Goal: Check status: Check status

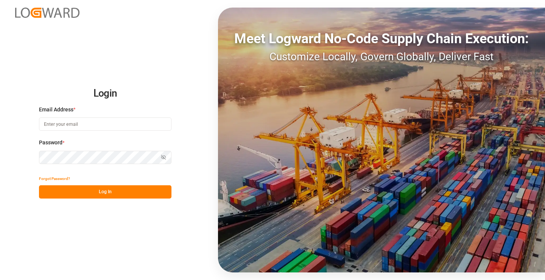
type input "mara-lynn.tan@leschaco.com"
click at [122, 192] on button "Log In" at bounding box center [105, 191] width 132 height 13
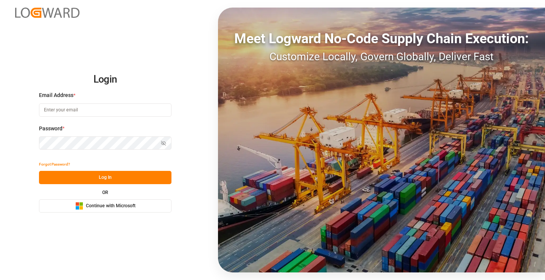
type input "[PERSON_NAME][EMAIL_ADDRESS][DOMAIN_NAME]"
click at [118, 173] on button "Log In" at bounding box center [105, 177] width 132 height 13
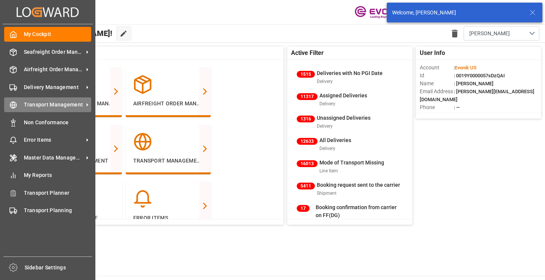
click at [11, 104] on icon at bounding box center [13, 105] width 8 height 8
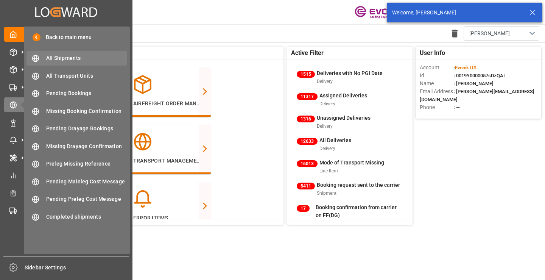
click at [59, 55] on span "All Shipments" at bounding box center [86, 58] width 81 height 8
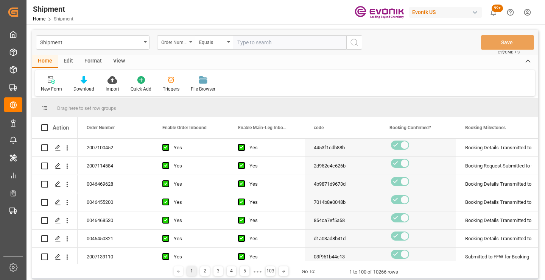
click at [176, 44] on div "Order Number" at bounding box center [174, 41] width 26 height 9
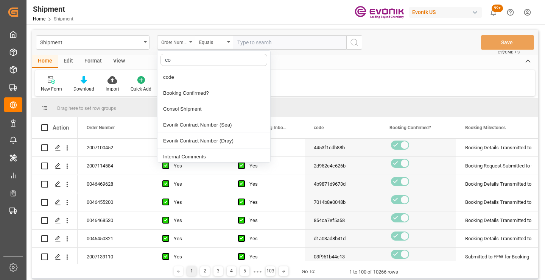
type input "cod"
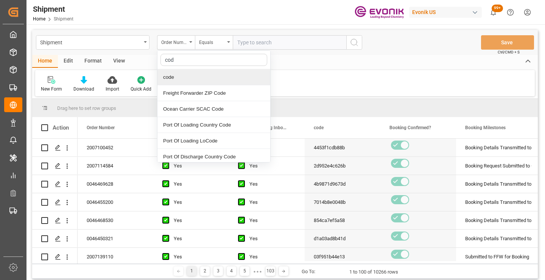
click at [187, 76] on div "code" at bounding box center [213, 77] width 113 height 16
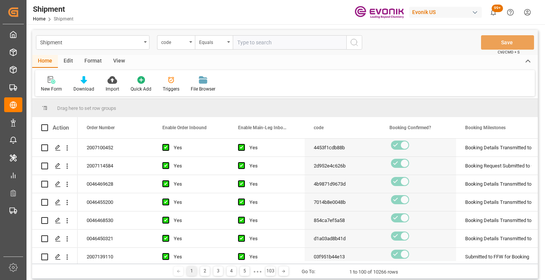
click at [273, 43] on input "text" at bounding box center [290, 42] width 114 height 14
paste input "1c1513da3610"
type input "1c1513da3610"
click at [353, 43] on icon "search button" at bounding box center [354, 42] width 9 height 9
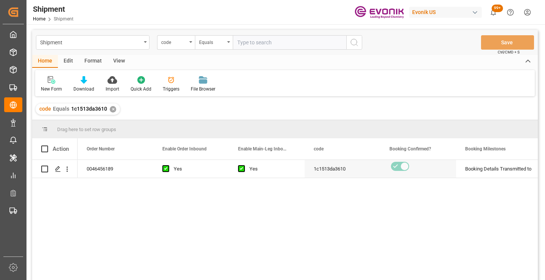
click at [403, 215] on div "0046456189 Yes Yes 1c1513da3610 Booking Details Transmitted to SAP Active No" at bounding box center [308, 222] width 460 height 125
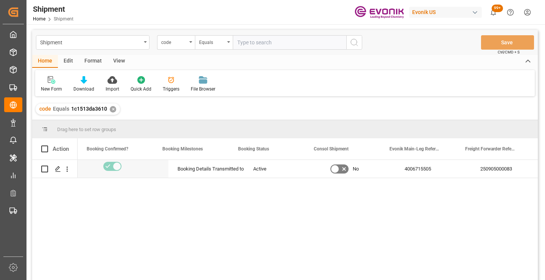
scroll to position [0, 303]
click at [478, 169] on div "250905000083" at bounding box center [494, 169] width 76 height 18
click at [113, 109] on div "✕" at bounding box center [113, 109] width 6 height 6
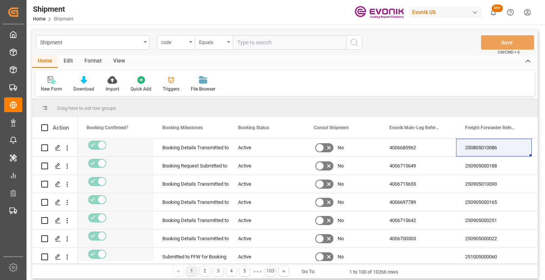
click at [274, 44] on input "text" at bounding box center [290, 42] width 114 height 14
paste input "efa0bda6b5c8"
type input "efa0bda6b5c8"
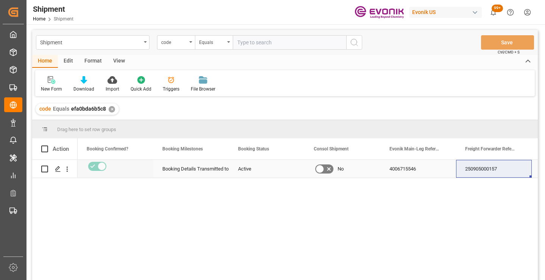
click at [488, 171] on div "250905000157" at bounding box center [494, 169] width 76 height 18
click at [109, 111] on div "✕" at bounding box center [112, 109] width 6 height 6
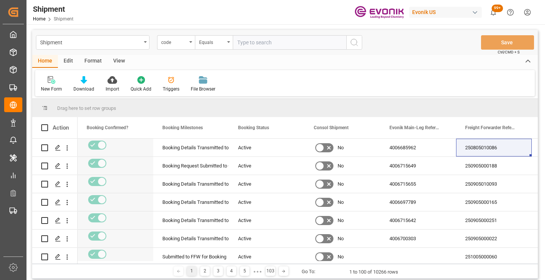
click at [276, 42] on input "text" at bounding box center [290, 42] width 114 height 14
paste input "a0c1a7253423"
type input "a0c1a7253423"
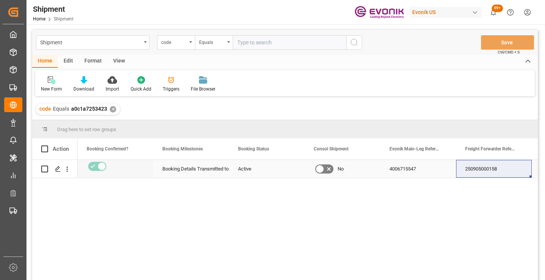
click at [491, 170] on div "250905000158" at bounding box center [494, 169] width 76 height 18
click at [215, 279] on div "Yes a0c1a7253423 Booking Details Transmitted to SAP Active No 4006715547 250905…" at bounding box center [308, 222] width 460 height 125
click at [111, 109] on div "✕" at bounding box center [113, 109] width 6 height 6
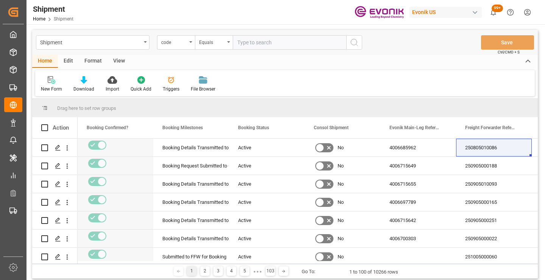
click at [285, 41] on input "text" at bounding box center [290, 42] width 114 height 14
paste input "3a040712cab0"
type input "3a040712cab0"
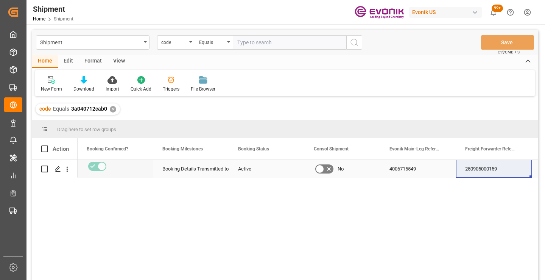
click at [492, 171] on div "250905000159" at bounding box center [494, 169] width 76 height 18
click at [112, 109] on div "✕" at bounding box center [113, 109] width 6 height 6
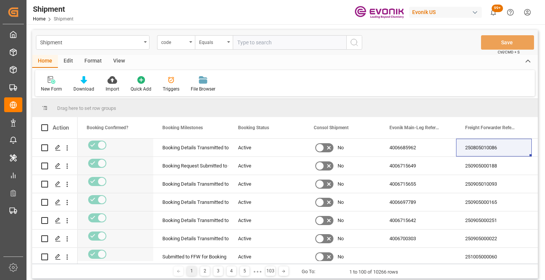
click at [285, 43] on input "text" at bounding box center [290, 42] width 114 height 14
paste input "583538ab697e"
type input "583538ab697e"
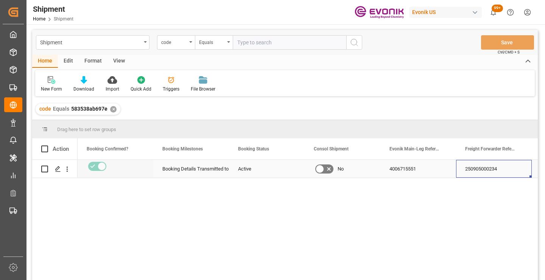
click at [487, 171] on div "250905000234" at bounding box center [494, 169] width 76 height 18
click at [112, 110] on div "✕" at bounding box center [113, 109] width 6 height 6
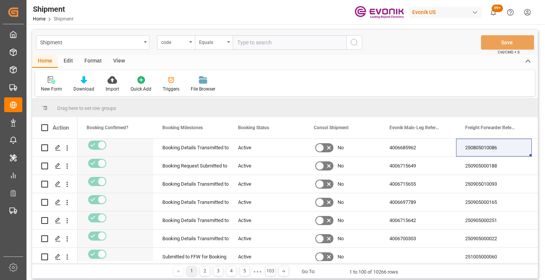
click at [286, 45] on input "text" at bounding box center [290, 42] width 114 height 14
paste input "66bb91e3db30"
type input "66bb91e3db30"
click at [352, 42] on icon "search button" at bounding box center [354, 42] width 9 height 9
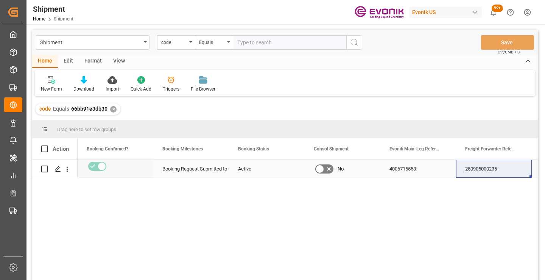
click at [494, 170] on div "250905000235" at bounding box center [494, 169] width 76 height 18
click at [112, 110] on div "✕" at bounding box center [113, 109] width 6 height 6
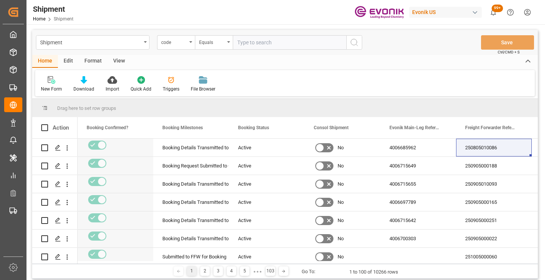
click at [266, 41] on input "text" at bounding box center [290, 42] width 114 height 14
paste input "a72f65b8ac0d"
type input "a72f65b8ac0d"
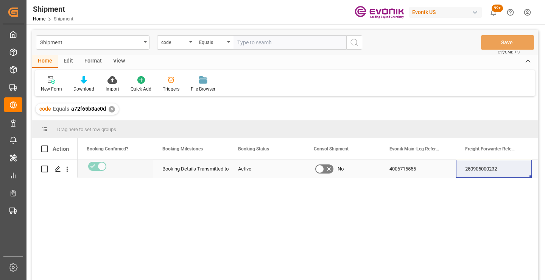
click at [481, 172] on div "250905000232" at bounding box center [494, 169] width 76 height 18
click at [110, 110] on div "✕" at bounding box center [112, 109] width 6 height 6
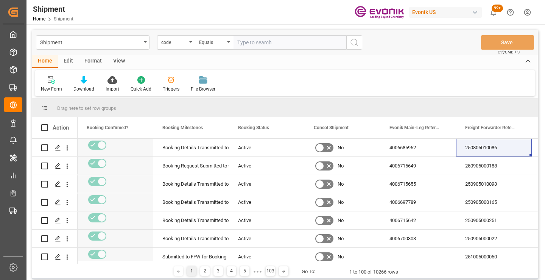
click at [271, 43] on input "text" at bounding box center [290, 42] width 114 height 14
paste input "0eaab00be44c"
type input "0eaab00be44c"
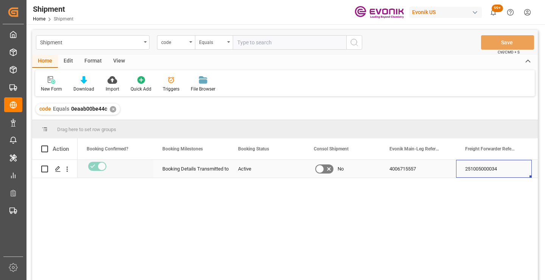
click at [485, 169] on div "251005000034" at bounding box center [494, 169] width 76 height 18
click at [110, 110] on div "✕" at bounding box center [113, 109] width 6 height 6
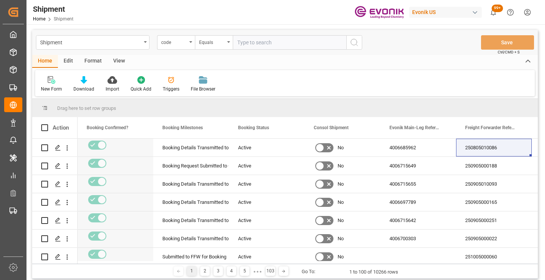
click at [313, 44] on input "text" at bounding box center [290, 42] width 114 height 14
paste input "bd3165efa430"
type input "bd3165efa430"
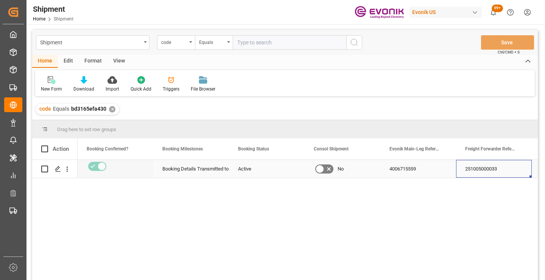
click at [492, 171] on div "251005000033" at bounding box center [494, 169] width 76 height 18
click at [110, 108] on div "✕" at bounding box center [112, 109] width 6 height 6
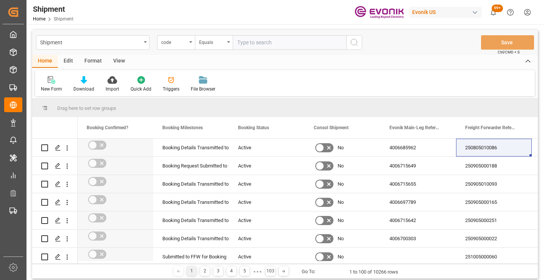
click at [288, 44] on input "text" at bounding box center [290, 42] width 114 height 14
paste input "29fc008b7550"
type input "29fc008b7550"
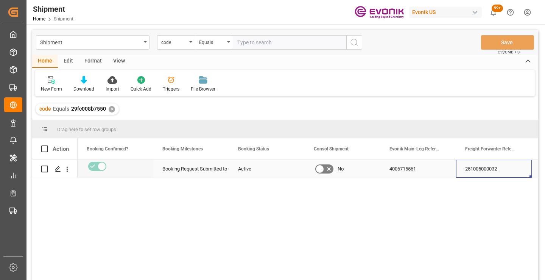
click at [484, 168] on div "251005000032" at bounding box center [494, 169] width 76 height 18
click at [111, 108] on div "✕" at bounding box center [112, 109] width 6 height 6
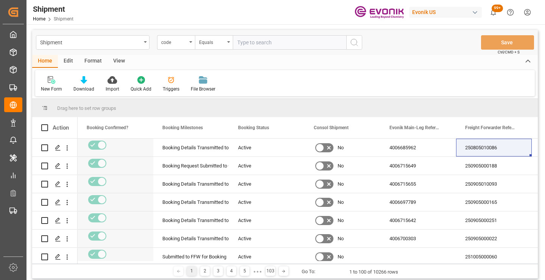
click at [271, 44] on input "text" at bounding box center [290, 42] width 114 height 14
paste input "354c2de70f3d"
type input "354c2de70f3d"
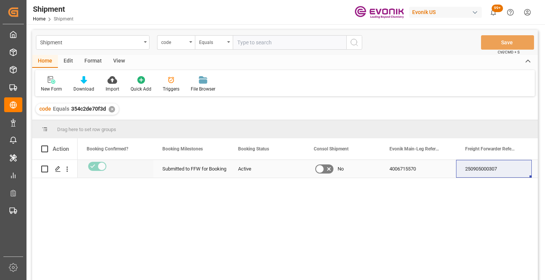
click at [482, 172] on div "250905000307" at bounding box center [494, 169] width 76 height 18
click at [111, 110] on div "✕" at bounding box center [112, 109] width 6 height 6
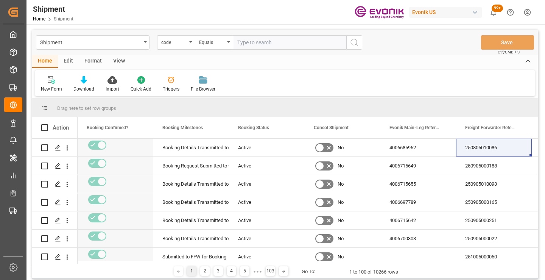
click at [286, 42] on input "text" at bounding box center [290, 42] width 114 height 14
paste input "b4e3eadc2cb8"
type input "b4e3eadc2cb8"
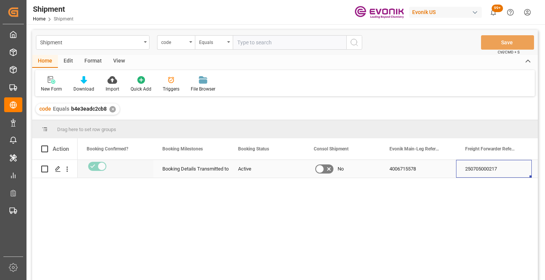
click at [493, 168] on div "250705000217" at bounding box center [494, 169] width 76 height 18
click at [111, 107] on div "✕" at bounding box center [112, 109] width 6 height 6
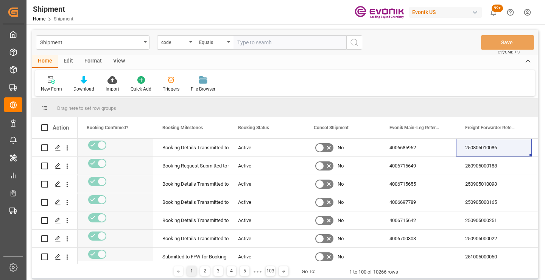
click at [268, 44] on input "text" at bounding box center [290, 42] width 114 height 14
paste input "d1333d2b55b1"
type input "d1333d2b55b1"
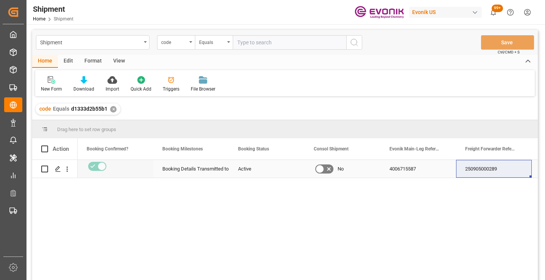
click at [481, 171] on div "250905000289" at bounding box center [494, 169] width 76 height 18
click at [113, 111] on div "✕" at bounding box center [113, 109] width 6 height 6
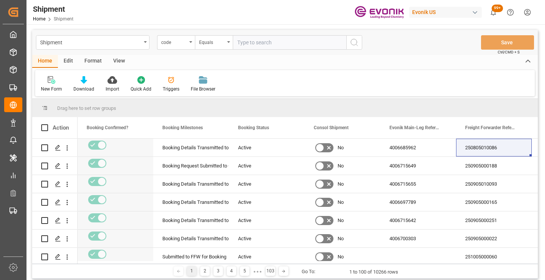
click at [288, 42] on input "text" at bounding box center [290, 42] width 114 height 14
paste input "9142e70b40f1"
type input "9142e70b40f1"
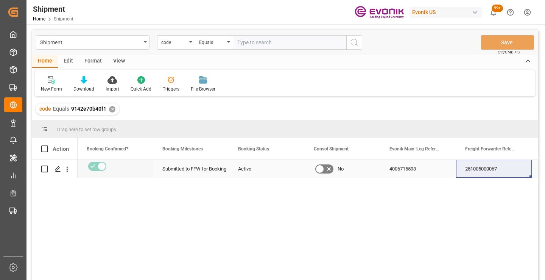
click at [485, 170] on div "251005000067" at bounding box center [494, 169] width 76 height 18
click at [111, 111] on div "✕" at bounding box center [112, 109] width 6 height 6
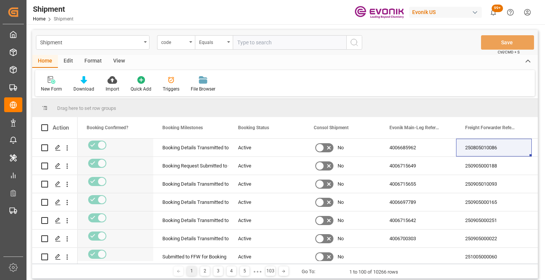
click at [281, 42] on input "text" at bounding box center [290, 42] width 114 height 14
paste input "063efb755731"
type input "063efb755731"
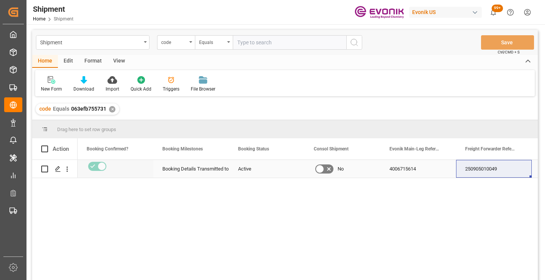
click at [493, 168] on div "250905010049" at bounding box center [494, 169] width 76 height 18
click at [110, 111] on div "✕" at bounding box center [112, 109] width 6 height 6
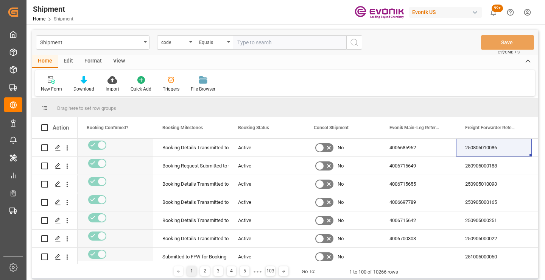
click at [270, 45] on input "text" at bounding box center [290, 42] width 114 height 14
paste input "8b297adc5643"
type input "8b297adc5643"
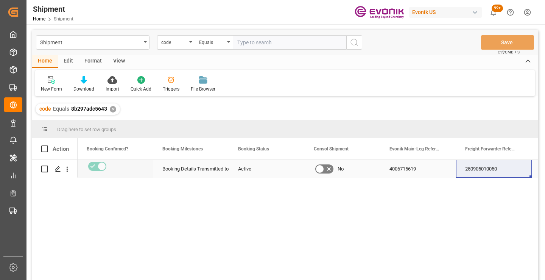
click at [483, 171] on div "250905010050" at bounding box center [494, 169] width 76 height 18
click at [111, 110] on div "✕" at bounding box center [113, 109] width 6 height 6
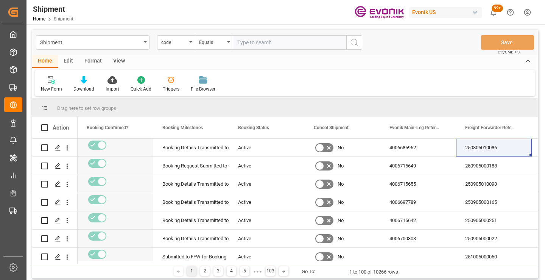
click at [302, 41] on input "text" at bounding box center [290, 42] width 114 height 14
paste input "5b677958670f"
type input "5b677958670f"
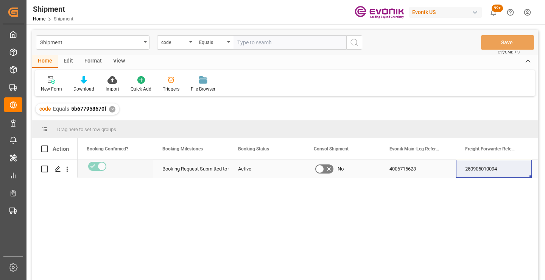
click at [490, 173] on div "250905010094" at bounding box center [494, 169] width 76 height 18
click at [111, 109] on div "✕" at bounding box center [112, 109] width 6 height 6
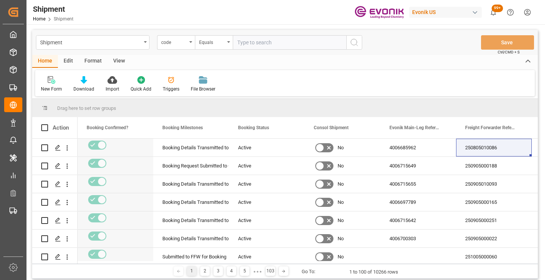
click at [274, 44] on input "text" at bounding box center [290, 42] width 114 height 14
paste input "854ca7ef5a58"
type input "854ca7ef5a58"
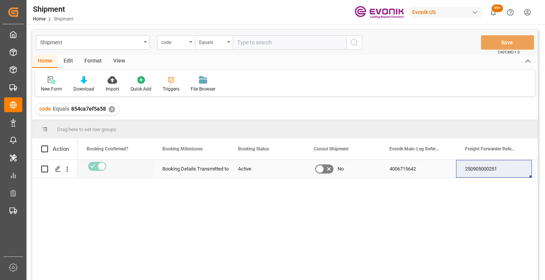
click at [493, 171] on div "250905000251" at bounding box center [494, 169] width 76 height 18
click at [110, 109] on div "✕" at bounding box center [112, 109] width 6 height 6
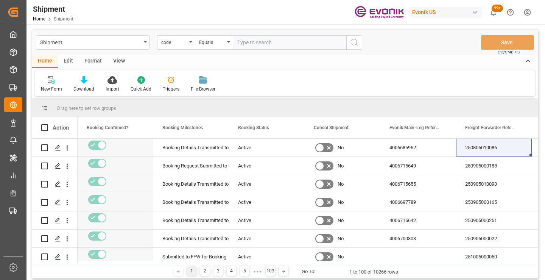
click at [289, 44] on input "text" at bounding box center [290, 42] width 114 height 14
paste input "2d952e4c626b"
type input "2d952e4c626b"
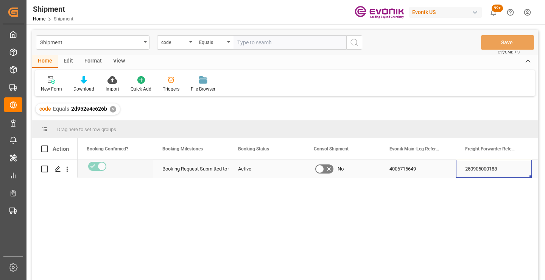
click at [494, 177] on div "250905000188" at bounding box center [494, 169] width 76 height 18
click at [493, 171] on div "250905000188" at bounding box center [494, 169] width 76 height 18
click at [112, 110] on div "✕" at bounding box center [113, 109] width 6 height 6
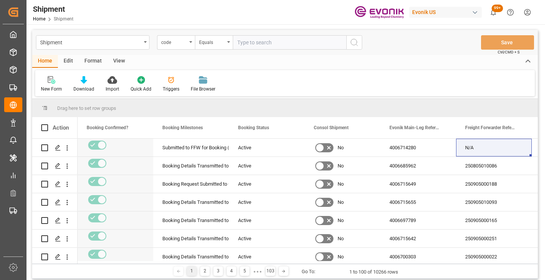
click at [278, 45] on input "text" at bounding box center [290, 42] width 114 height 14
paste input "4b9871d9673d"
type input "4b9871d9673d"
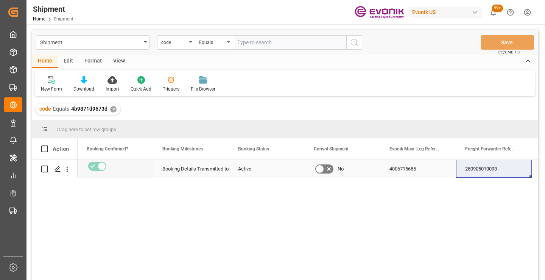
click at [487, 170] on div "250905010093" at bounding box center [494, 169] width 76 height 18
click at [114, 109] on div "✕" at bounding box center [113, 109] width 6 height 6
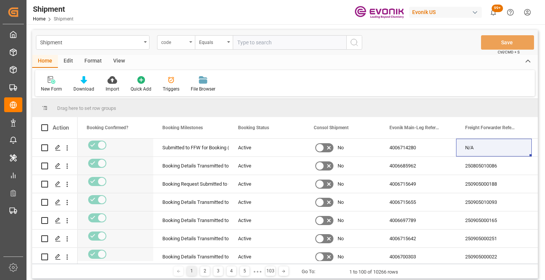
click at [181, 42] on div "code" at bounding box center [174, 41] width 26 height 9
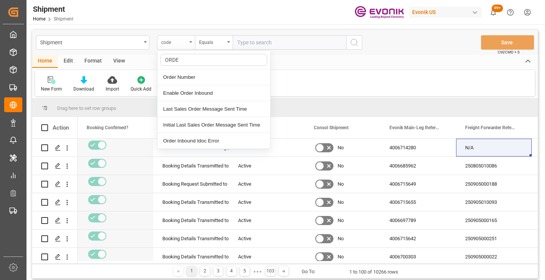
type input "ORDER"
click at [183, 78] on div "Order Number" at bounding box center [213, 77] width 113 height 16
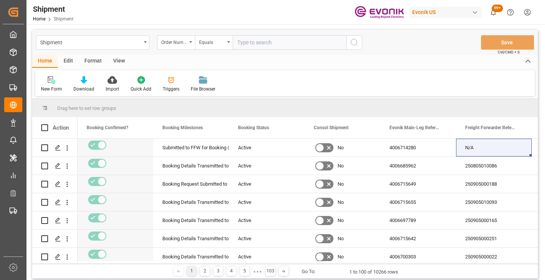
click at [278, 41] on input "text" at bounding box center [290, 42] width 114 height 14
paste input "2007036468"
type input "2007036468"
click at [349, 42] on button "search button" at bounding box center [354, 42] width 16 height 14
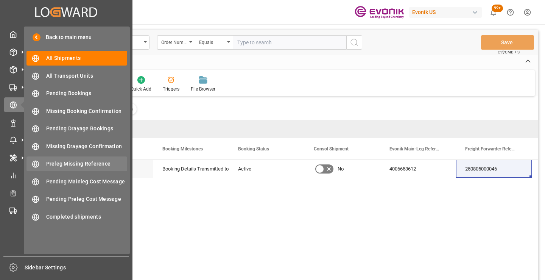
click at [56, 170] on div "Preleg Missing Reference Preleg Missing Reference" at bounding box center [76, 163] width 101 height 15
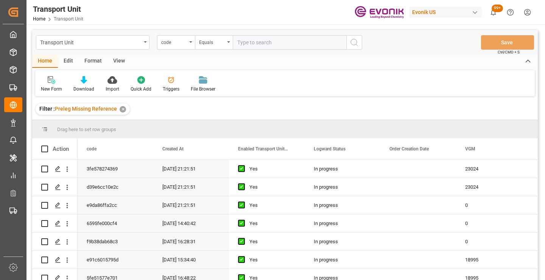
click at [120, 111] on div "✕" at bounding box center [123, 109] width 6 height 6
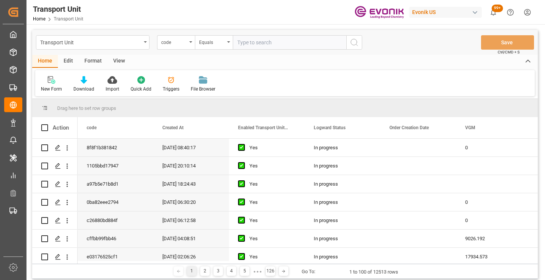
click at [181, 42] on div "code" at bounding box center [174, 41] width 26 height 9
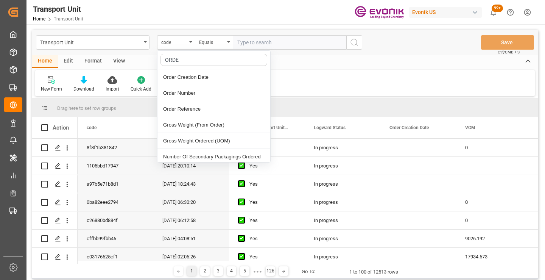
type input "ORDER"
click at [191, 76] on div "Order Creation Date" at bounding box center [213, 77] width 113 height 16
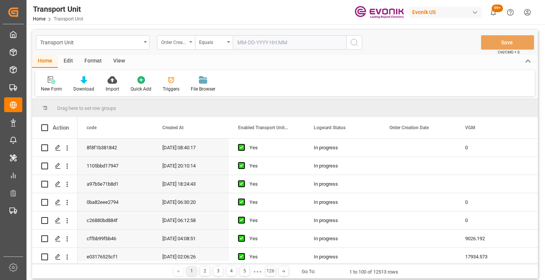
click at [187, 42] on div "Order Creation Date" at bounding box center [176, 42] width 38 height 14
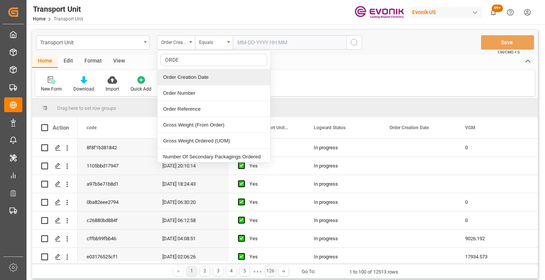
type input "ORDER"
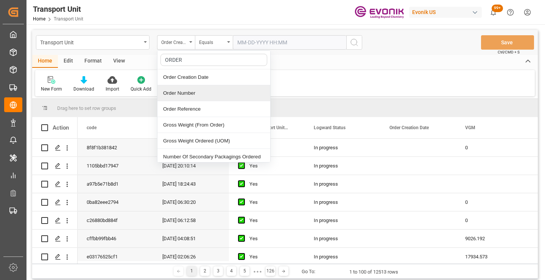
click at [181, 95] on div "Order Number" at bounding box center [213, 93] width 113 height 16
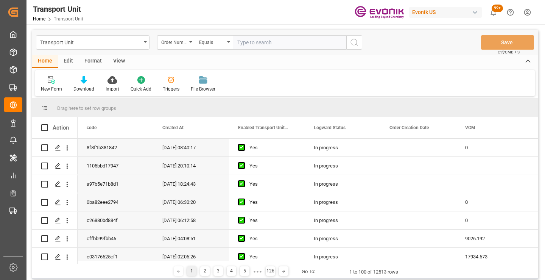
click at [265, 45] on input "text" at bounding box center [290, 42] width 114 height 14
type input "2007036468"
click at [353, 43] on icon "search button" at bounding box center [354, 42] width 9 height 9
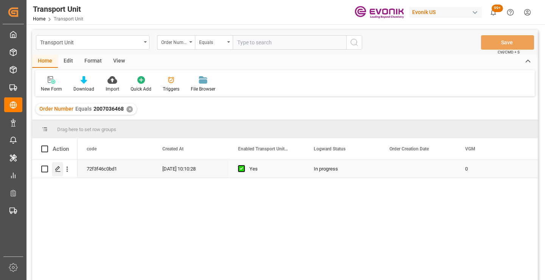
click at [59, 169] on icon "Press SPACE to select this row." at bounding box center [58, 169] width 6 height 6
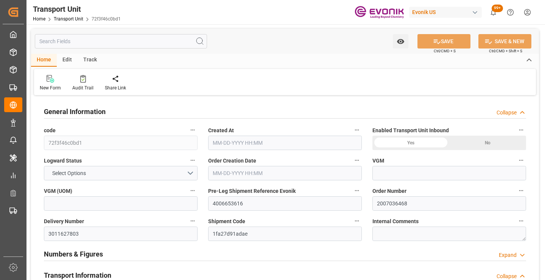
type input "0"
type input "CMACGM"
type input "CMA CGM Group"
type input "USSAV"
type input "SGSIN"
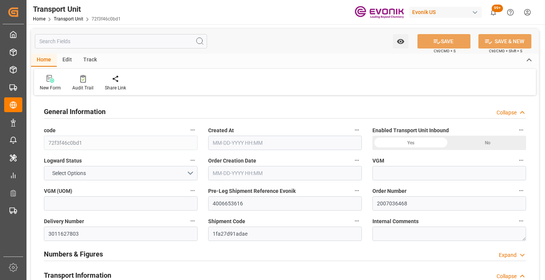
type input "9299812"
type input "USSAV"
type input "SGSIN"
type input "9299812"
type input "10996.8"
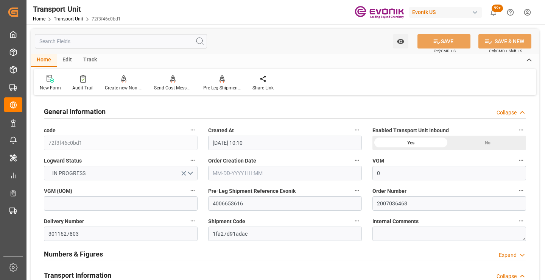
type input "06-27-2025 10:10"
type input "09-12-2025"
type input "09-12-2025 00:00"
type input "08-04-2025 00:00"
type input "10-17-2025 00:00"
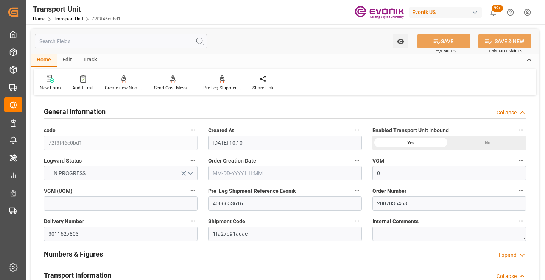
type input "09-12-2025 00:00"
type input "09-09-2025 17:00"
type input "09-12-2025 18:00"
type input "10-17-2025 19:00"
click at [101, 110] on h2 "General Information" at bounding box center [75, 111] width 62 height 10
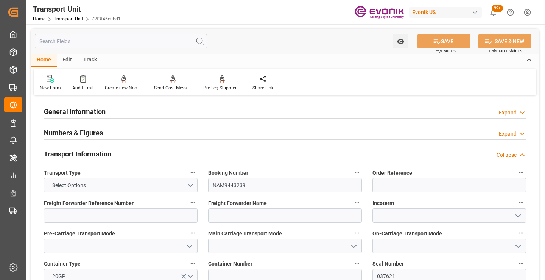
click at [100, 154] on h2 "Transport Information" at bounding box center [77, 154] width 67 height 10
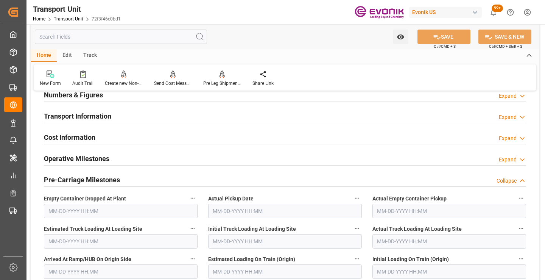
scroll to position [76, 0]
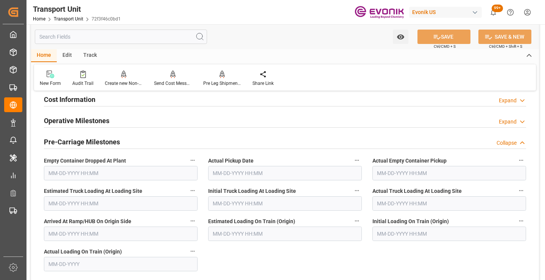
click at [129, 142] on div "Pre-Carriage Milestones Collapse" at bounding box center [285, 141] width 482 height 14
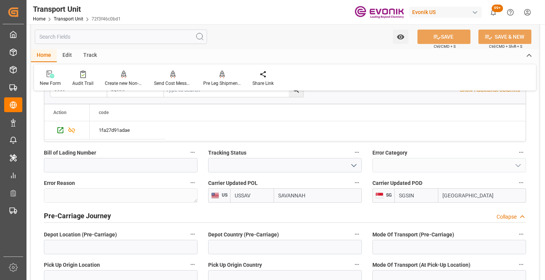
scroll to position [851, 0]
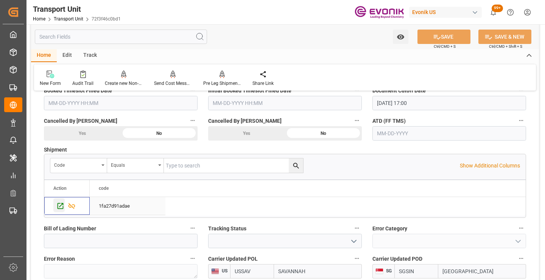
click at [59, 208] on icon "Press SPACE to select this row." at bounding box center [60, 206] width 8 height 8
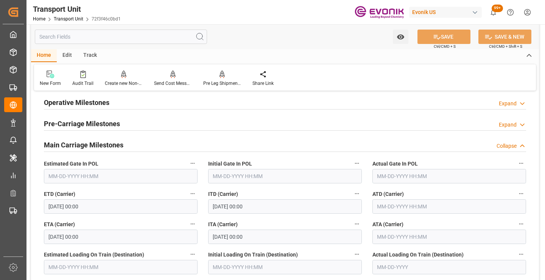
scroll to position [0, 0]
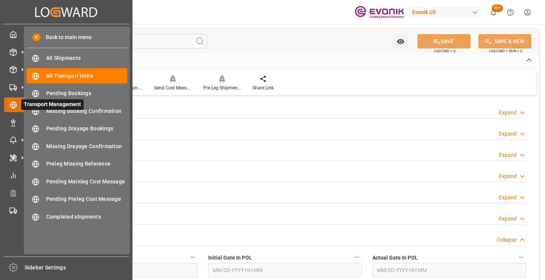
click at [14, 104] on icon at bounding box center [13, 105] width 8 height 8
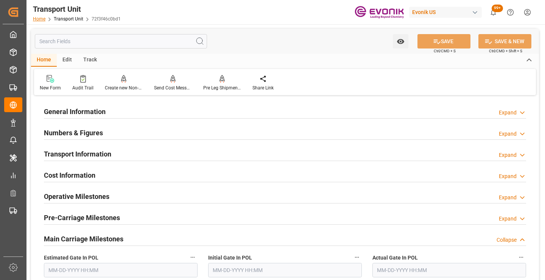
click at [40, 20] on link "Home" at bounding box center [39, 18] width 12 height 5
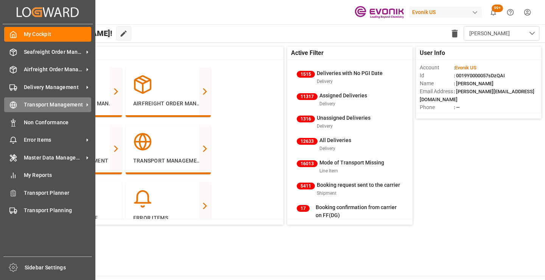
click at [19, 104] on div "Transport Management Transport Management" at bounding box center [47, 104] width 87 height 15
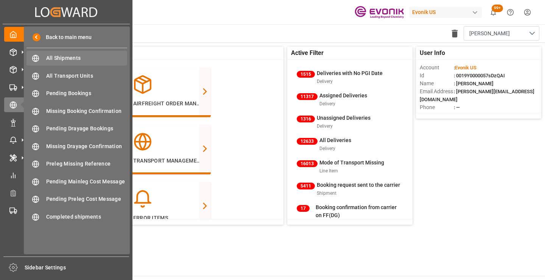
click at [70, 56] on span "All Shipments" at bounding box center [86, 58] width 81 height 8
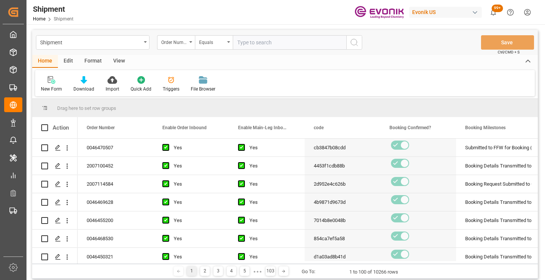
click at [273, 41] on input "text" at bounding box center [290, 42] width 114 height 14
type input "46457868"
click at [353, 43] on icon "search button" at bounding box center [354, 42] width 9 height 9
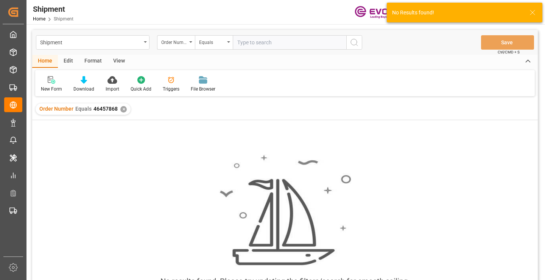
click at [122, 108] on div "✕" at bounding box center [123, 109] width 6 height 6
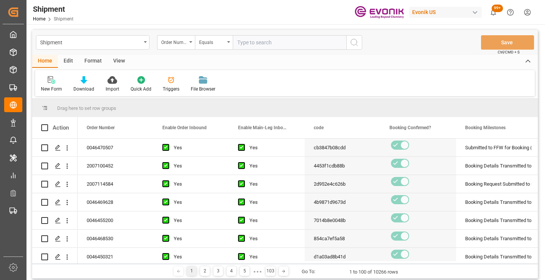
click at [257, 41] on input "text" at bounding box center [290, 42] width 114 height 14
paste input "46457868"
type input "0046457868"
click at [353, 42] on icon "search button" at bounding box center [354, 42] width 9 height 9
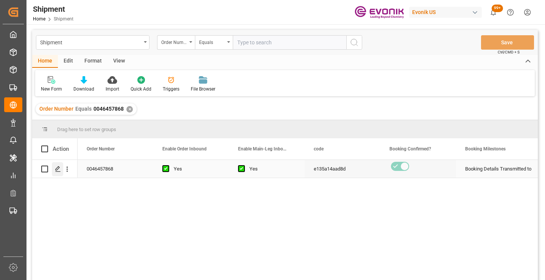
click at [57, 169] on icon "Press SPACE to select this row." at bounding box center [58, 169] width 6 height 6
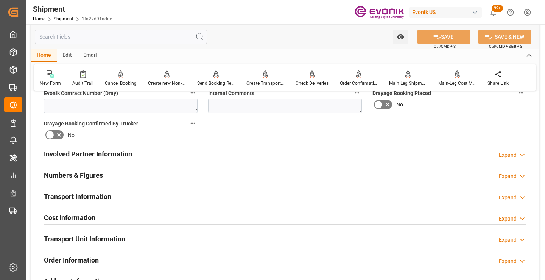
scroll to position [454, 0]
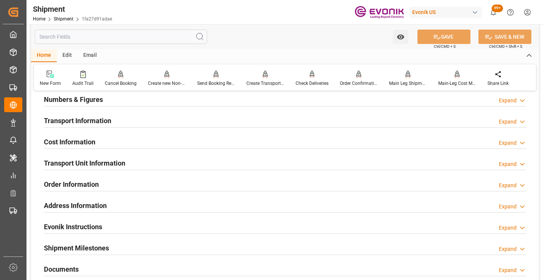
click at [171, 162] on div "Transport Unit Information Expand" at bounding box center [285, 162] width 482 height 14
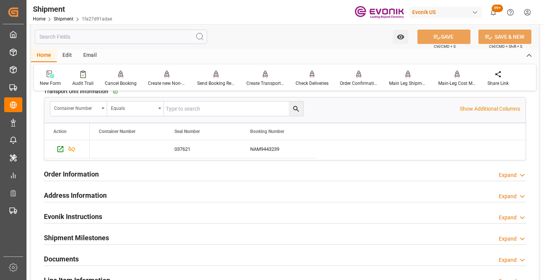
scroll to position [643, 0]
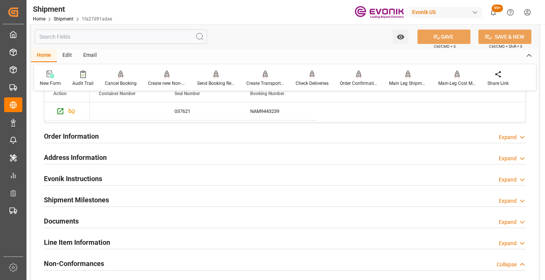
click at [150, 136] on div "Order Information Expand" at bounding box center [285, 135] width 482 height 14
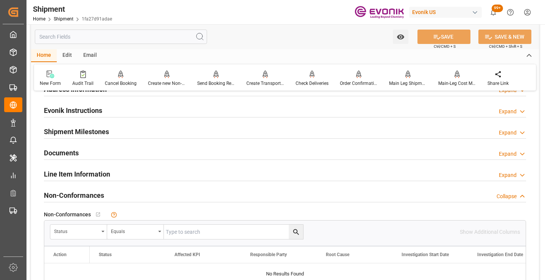
scroll to position [795, 0]
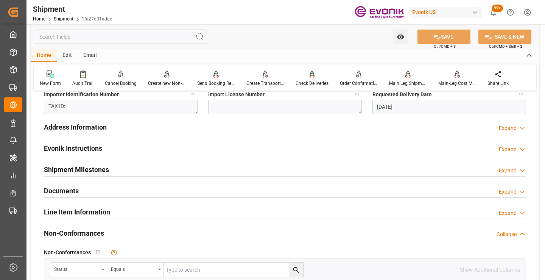
click at [140, 167] on div "Shipment Milestones Expand" at bounding box center [285, 169] width 482 height 14
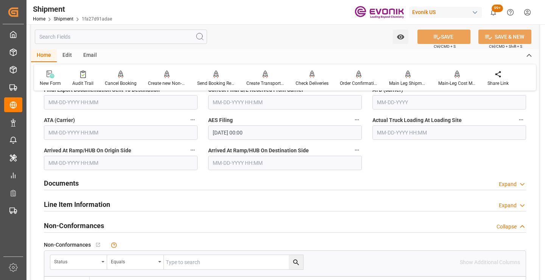
scroll to position [1022, 0]
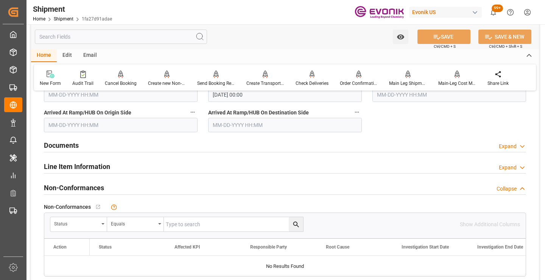
click at [160, 159] on div "Line Item Information Expand" at bounding box center [285, 166] width 482 height 14
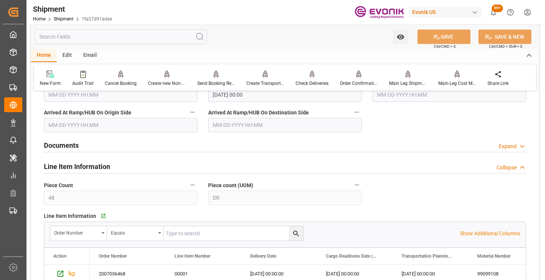
click at [159, 146] on div "Documents Expand" at bounding box center [285, 144] width 482 height 14
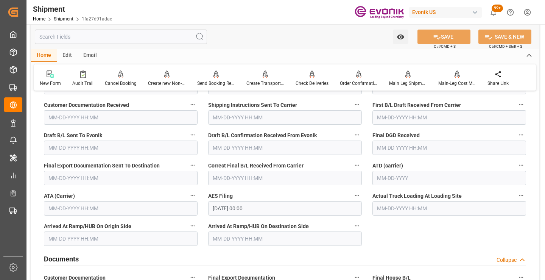
scroll to position [870, 0]
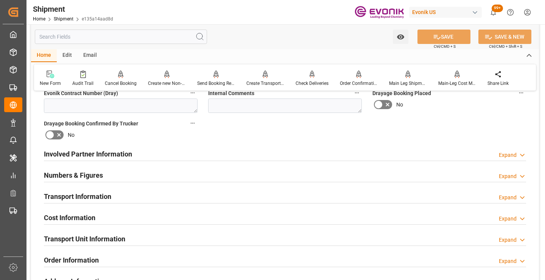
scroll to position [416, 0]
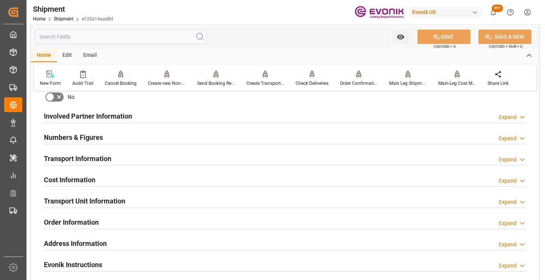
click at [98, 156] on h2 "Transport Information" at bounding box center [77, 158] width 67 height 10
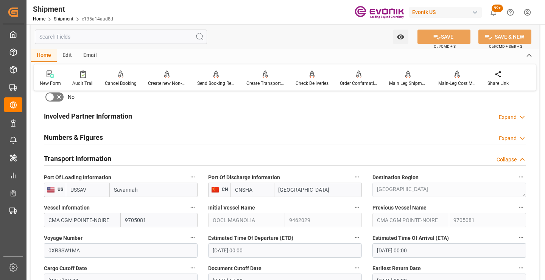
click at [107, 156] on h2 "Transport Information" at bounding box center [77, 158] width 67 height 10
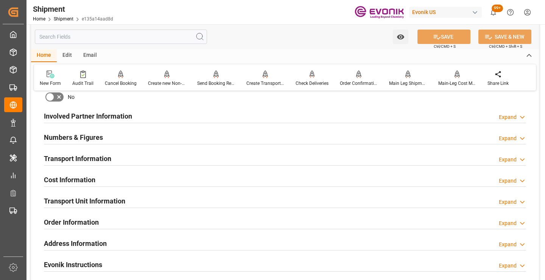
click at [100, 196] on h2 "Transport Unit Information" at bounding box center [84, 201] width 81 height 10
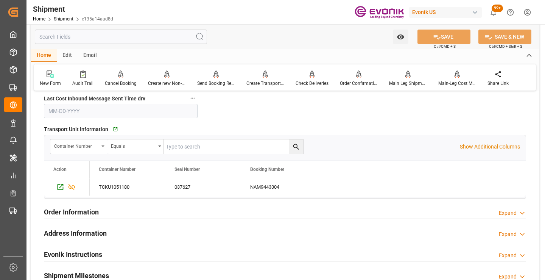
scroll to position [606, 0]
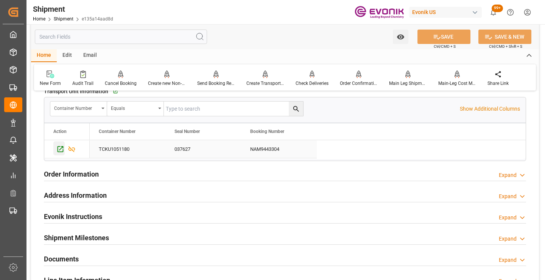
click at [61, 149] on icon "Press SPACE to select this row." at bounding box center [60, 149] width 8 height 8
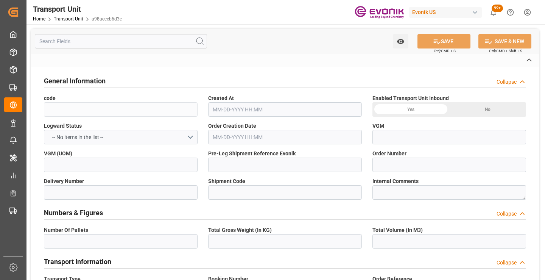
type input "a98aeceb6d3c"
type input "4006655180"
type input "0046457868"
type input "3011633347"
type input "e135a14aad8d"
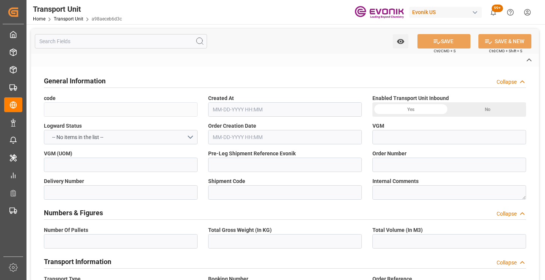
type input "NAM9443304"
type input "TCKU1051180"
type input "037627"
type input "CMDU"
type textarea "42029"
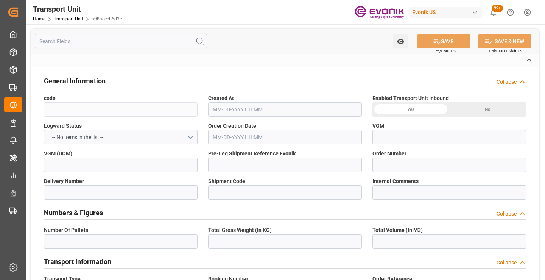
type input "[GEOGRAPHIC_DATA]"
type textarea "201507"
type input "[GEOGRAPHIC_DATA]"
type input "Savannah"
type input "[GEOGRAPHIC_DATA]"
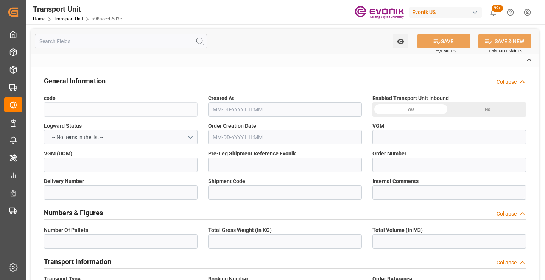
type input "CMA CGM POINTE-NOIRE"
type input "0XR8SW1MA"
type input "4006655178"
type input "SAVANNAH"
type input "SHANGHAI PT"
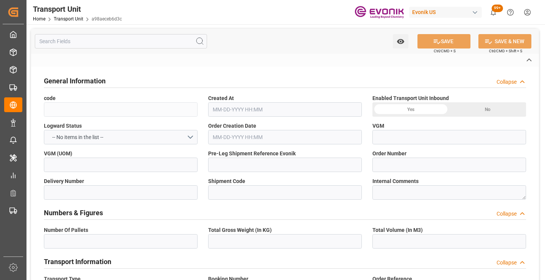
type input "[GEOGRAPHIC_DATA]"
type input "US"
type input "RAIL"
type input "VESSEL"
type input "CMA CGM POINTE-NOIRE"
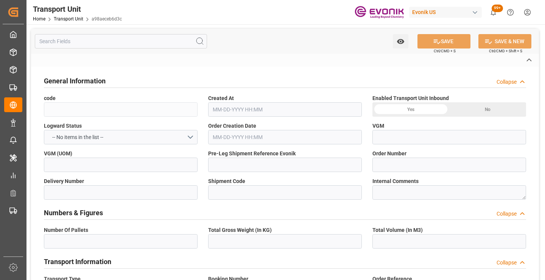
type input "TRUCK"
type input "kg"
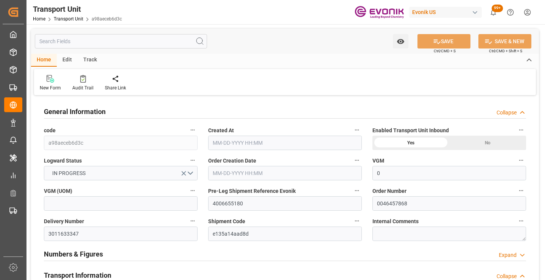
type input "0"
type input "CMACGM"
type input "CMA CGM Group"
type input "USSAV"
type input "CNSHA"
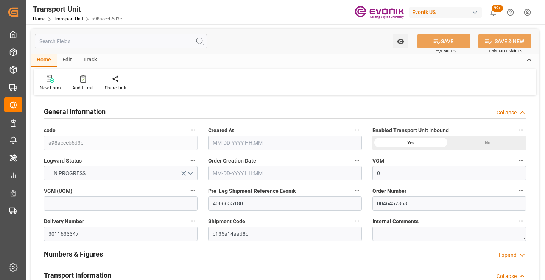
type input "9975246"
type input "USSAV"
type input "CNSHG"
type input "9975246"
type input "13830.4"
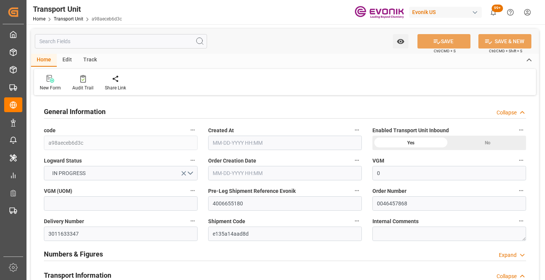
type input "[DATE] 02:33"
type input "[DATE]"
type input "[DATE] 12:00"
type input "[DATE] 00:00"
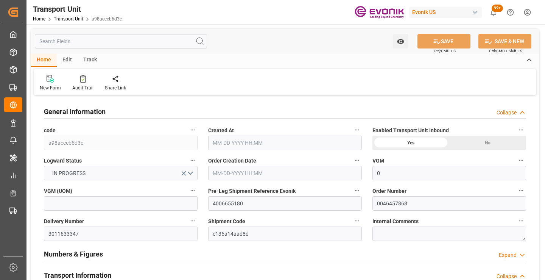
type input "[DATE] 00:00"
type input "[DATE] 17:00"
type input "[DATE] 01:00"
type input "[DATE] 11:30"
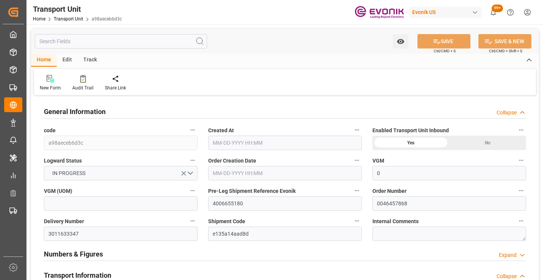
type input "[DATE] 20:12"
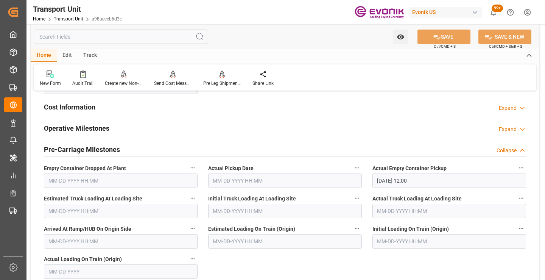
scroll to position [454, 0]
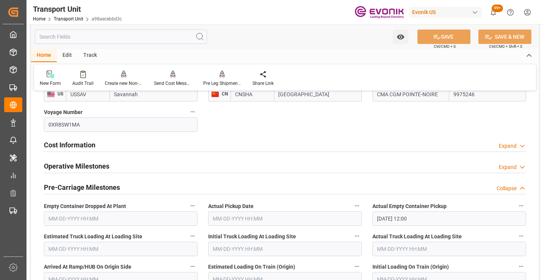
click at [146, 166] on div "Operative Milestones Expand" at bounding box center [285, 165] width 482 height 14
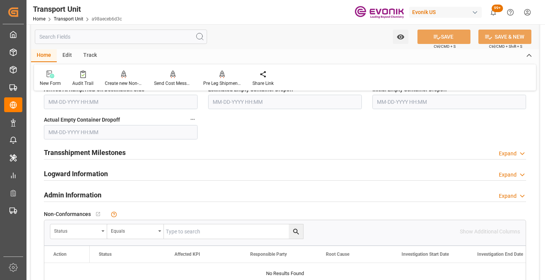
scroll to position [984, 0]
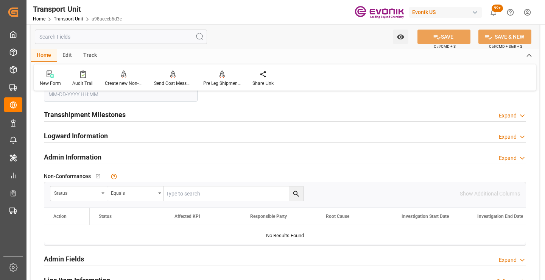
click at [131, 114] on div "Transshipment Milestones Expand" at bounding box center [285, 114] width 482 height 14
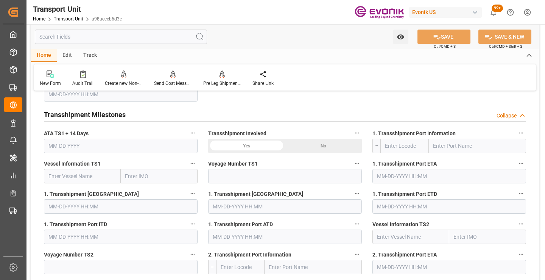
click at [135, 114] on div "Transshipment Milestones Collapse" at bounding box center [285, 114] width 482 height 14
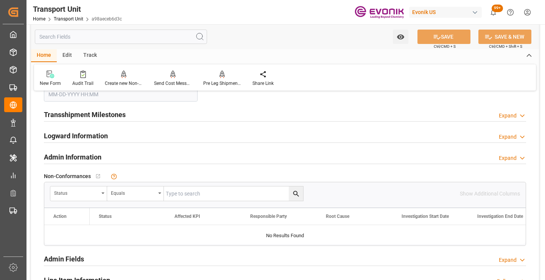
click at [116, 156] on div "Admin Information Expand" at bounding box center [285, 156] width 482 height 14
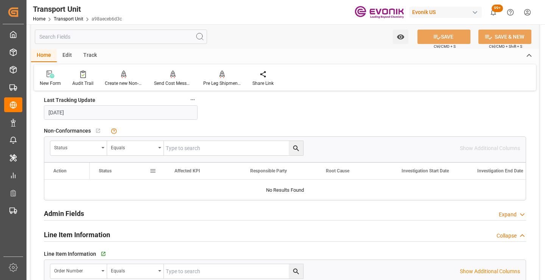
scroll to position [1097, 0]
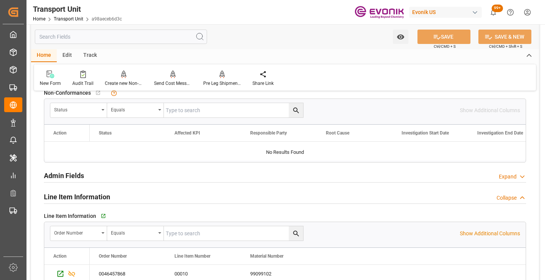
click at [115, 195] on div "Line Item Information Collapse" at bounding box center [285, 196] width 482 height 14
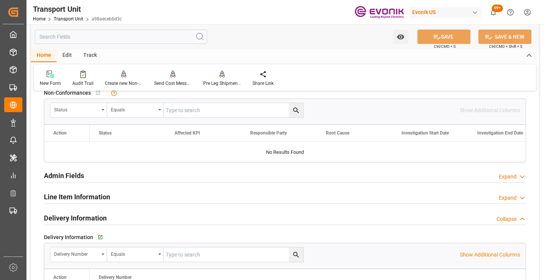
click at [117, 177] on div "Admin Fields Expand" at bounding box center [285, 175] width 482 height 14
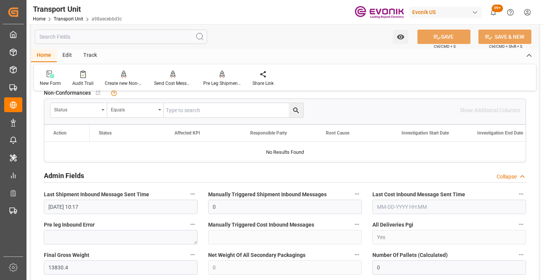
click at [117, 177] on div "Admin Fields Collapse" at bounding box center [285, 175] width 482 height 14
